Goal: Information Seeking & Learning: Compare options

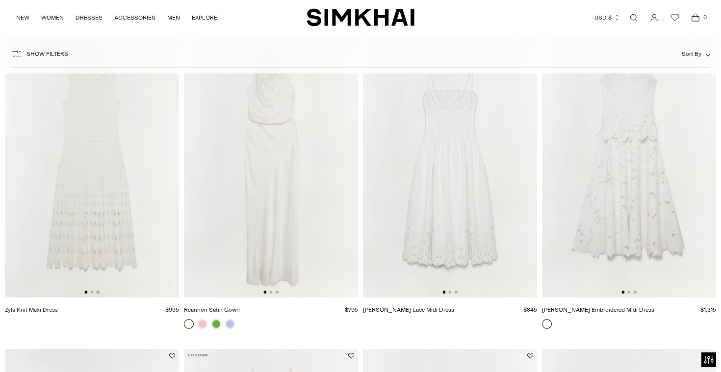
scroll to position [101, 0]
click at [276, 140] on img at bounding box center [271, 166] width 174 height 261
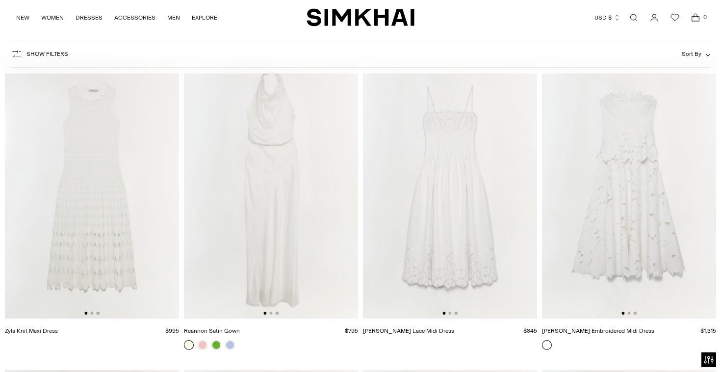
scroll to position [33, 0]
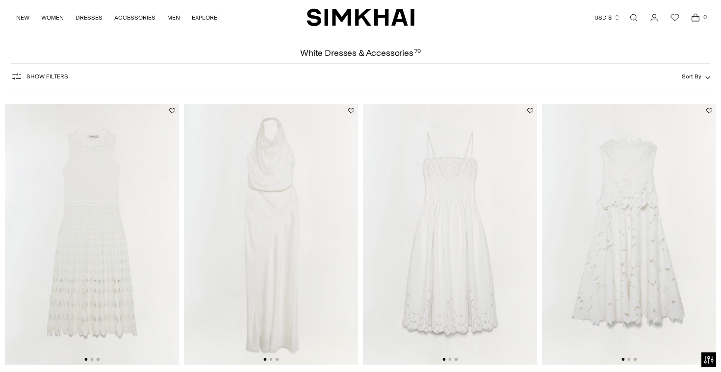
click at [611, 228] on img at bounding box center [629, 234] width 174 height 261
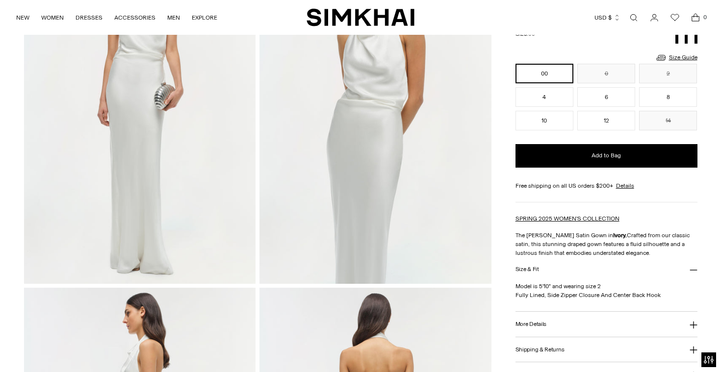
scroll to position [203, 0]
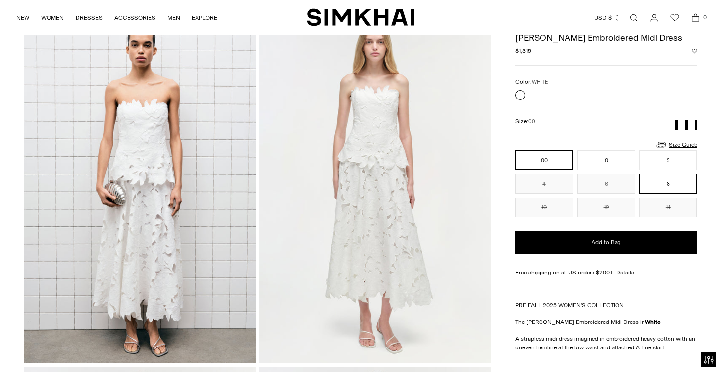
scroll to position [56, 0]
click at [654, 188] on button "8" at bounding box center [668, 184] width 58 height 20
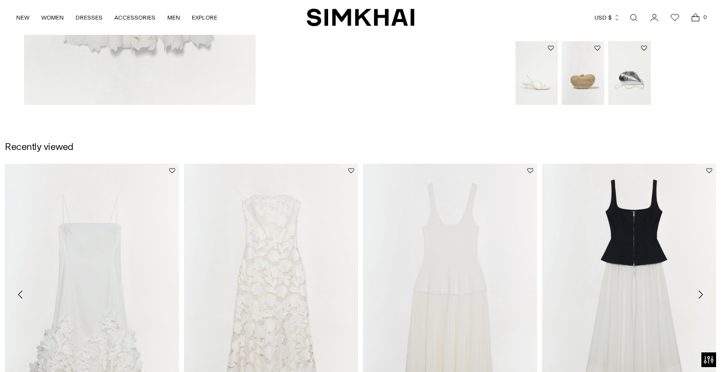
scroll to position [1517, 0]
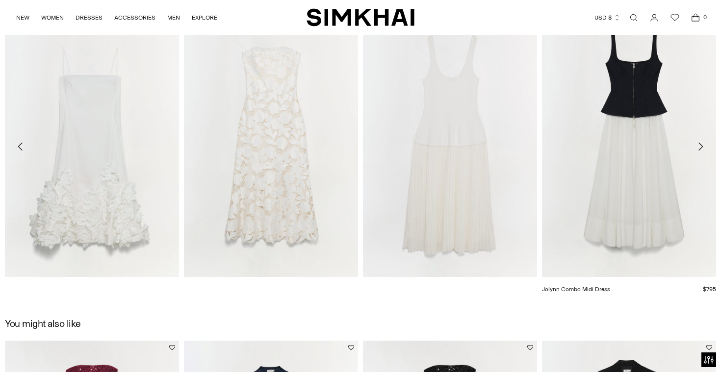
click at [555, 286] on link "Jolynn Combo Midi Dress" at bounding box center [576, 289] width 68 height 7
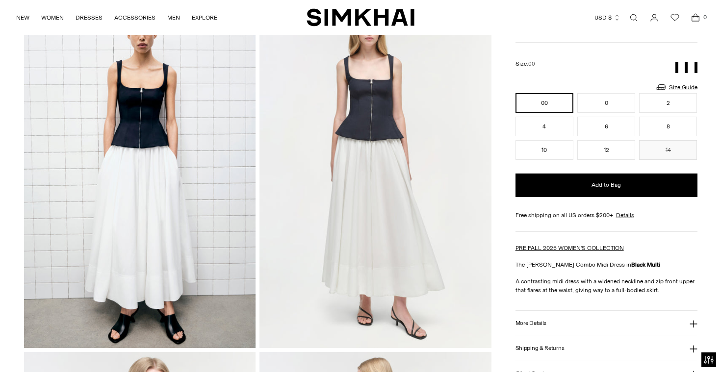
scroll to position [81, 0]
